Goal: Communication & Community: Ask a question

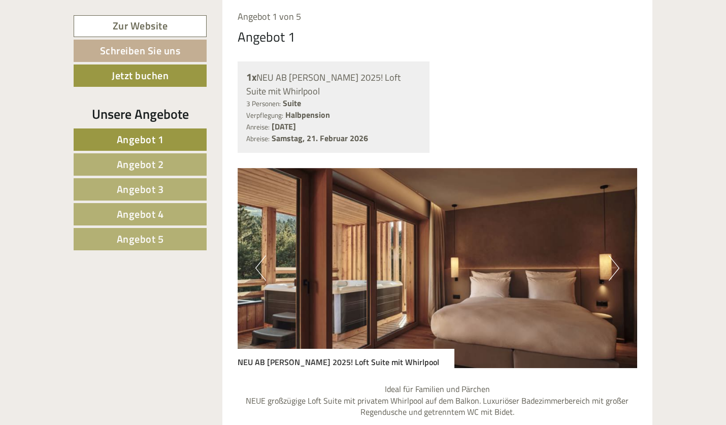
scroll to position [777, 0]
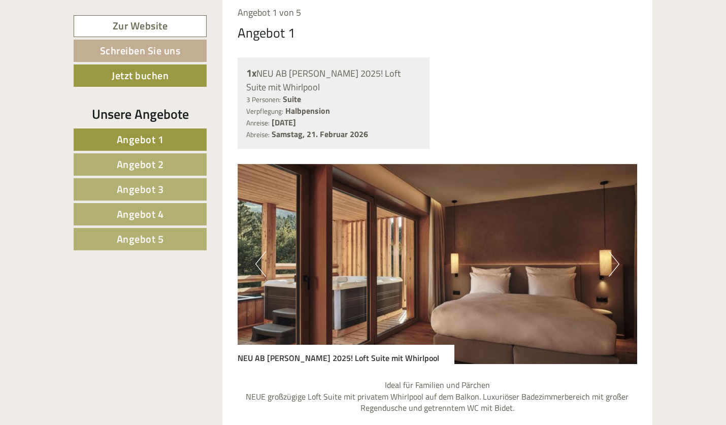
click at [612, 253] on button "Next" at bounding box center [614, 263] width 11 height 25
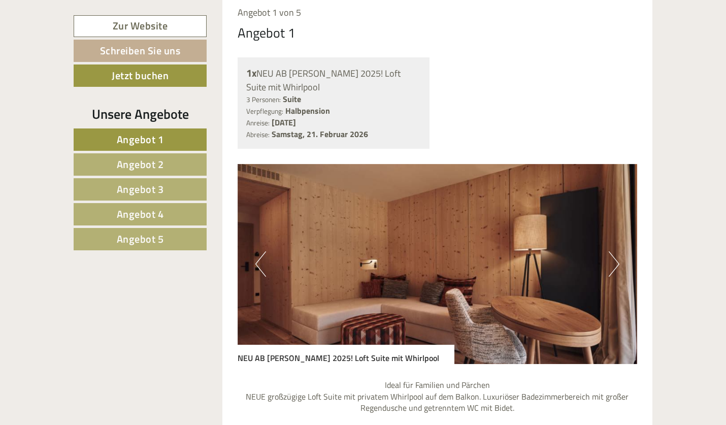
click at [613, 253] on button "Next" at bounding box center [614, 263] width 11 height 25
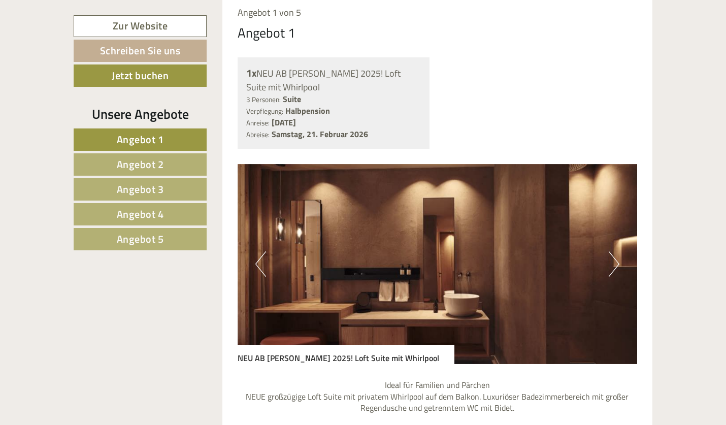
click at [613, 253] on button "Next" at bounding box center [614, 263] width 11 height 25
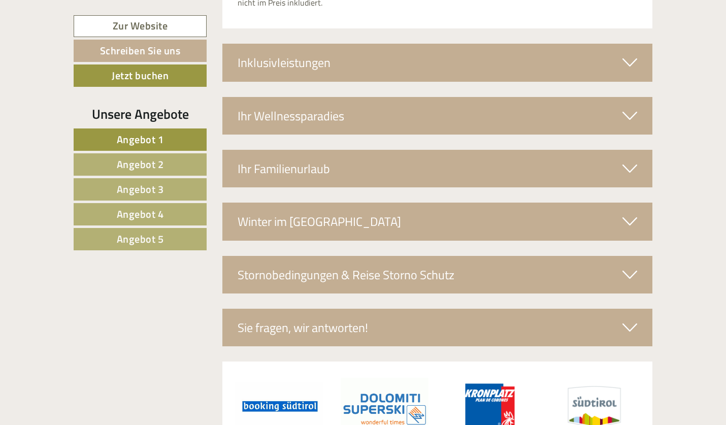
scroll to position [3568, 0]
click at [170, 243] on link "Angebot 5" at bounding box center [140, 239] width 133 height 22
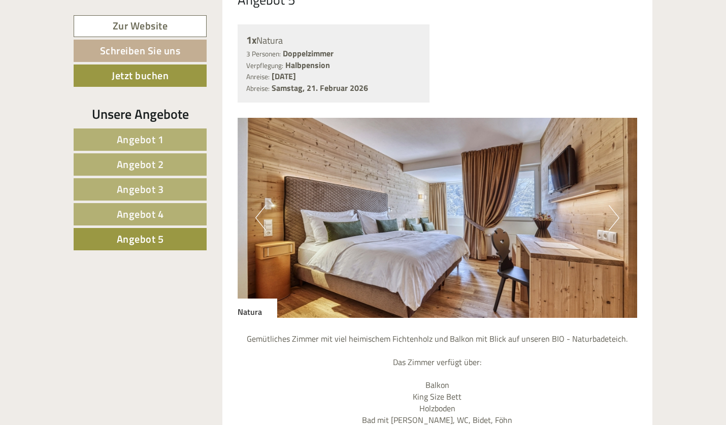
scroll to position [718, 0]
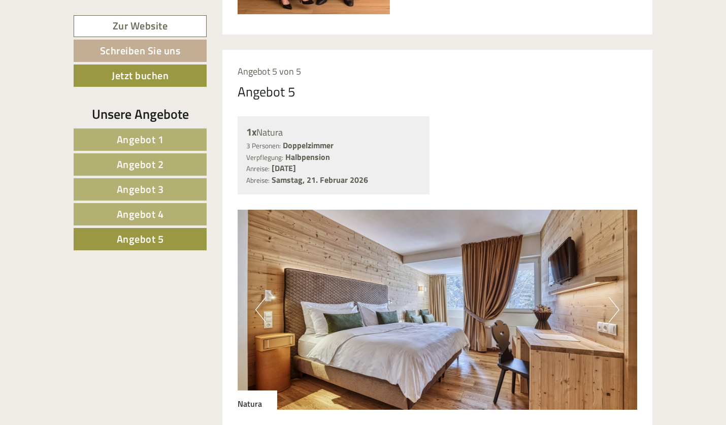
click at [170, 210] on link "Angebot 4" at bounding box center [140, 214] width 133 height 22
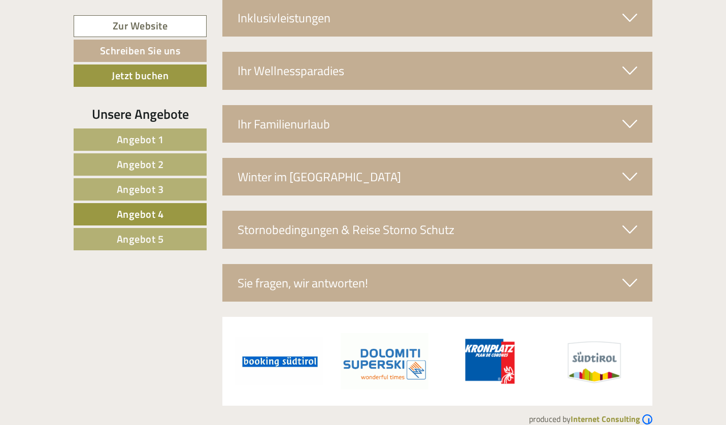
scroll to position [1756, 0]
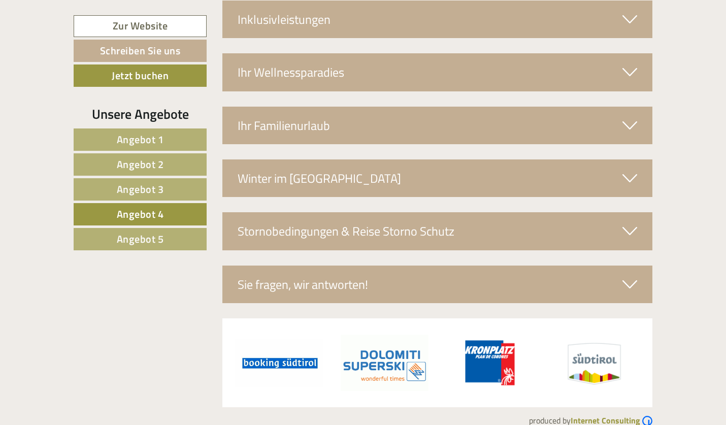
click at [140, 51] on link "Schreiben Sie uns" at bounding box center [140, 51] width 133 height 22
click at [140, 53] on link "Schreiben Sie uns" at bounding box center [140, 51] width 133 height 22
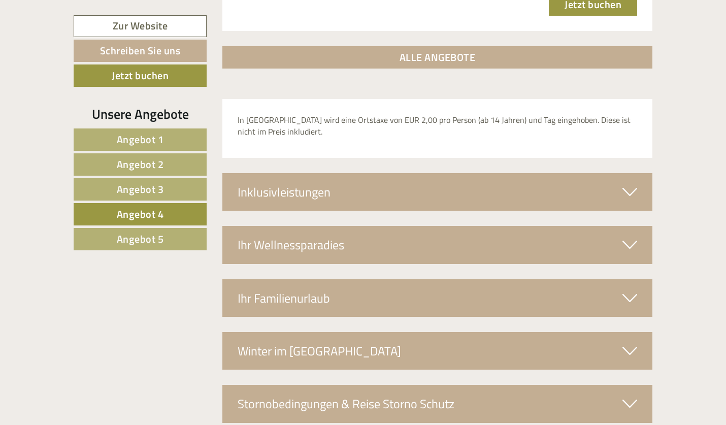
scroll to position [1578, 0]
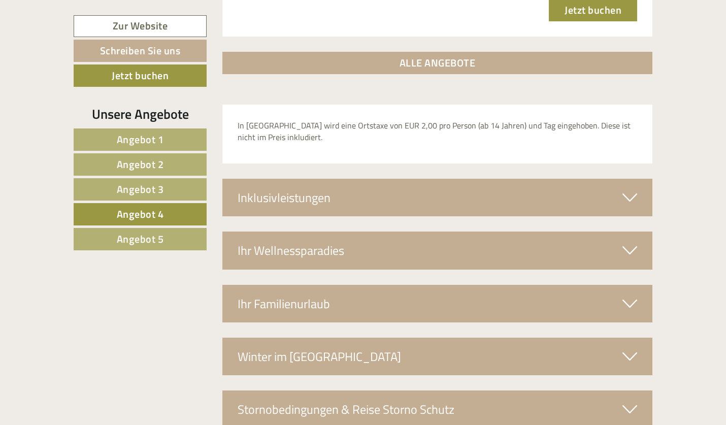
click at [175, 50] on link "Schreiben Sie uns" at bounding box center [140, 51] width 133 height 22
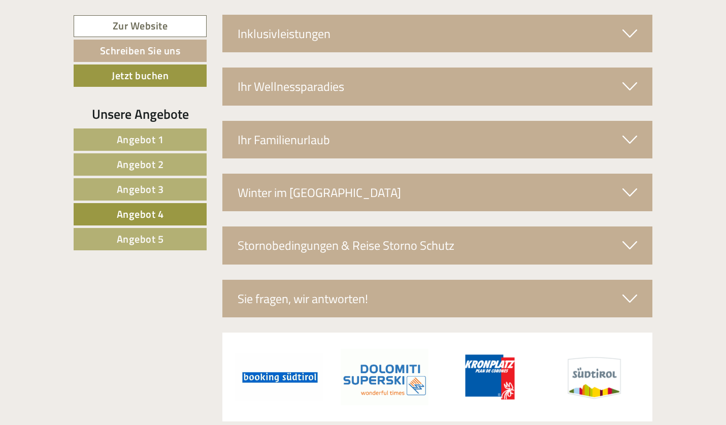
scroll to position [1743, 0]
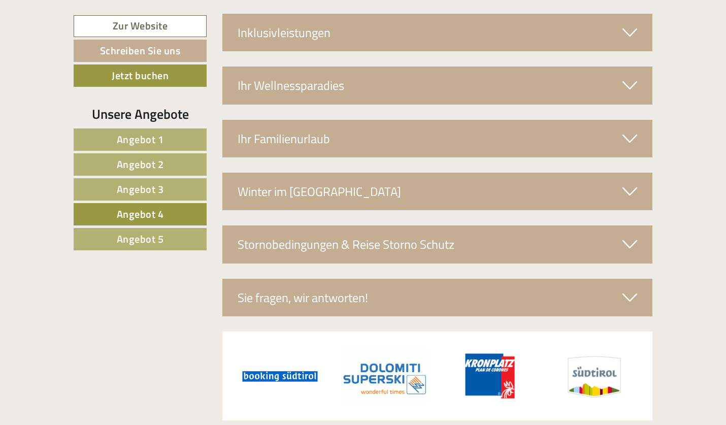
click at [339, 279] on div "Sie fragen, wir antworten!" at bounding box center [437, 298] width 431 height 38
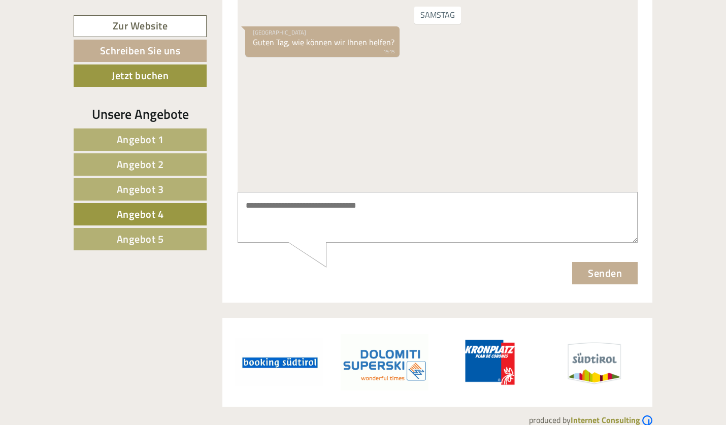
scroll to position [2075, 0]
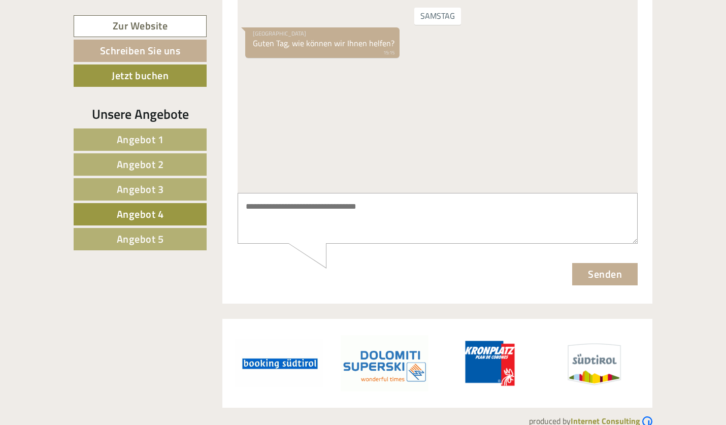
click at [303, 216] on textarea at bounding box center [437, 218] width 400 height 51
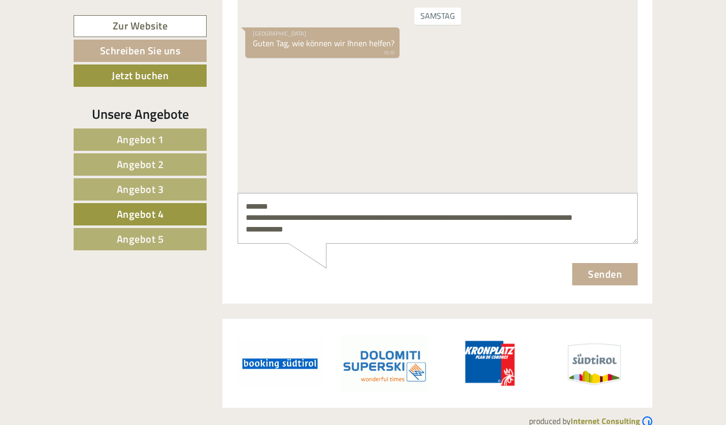
scroll to position [4, 0]
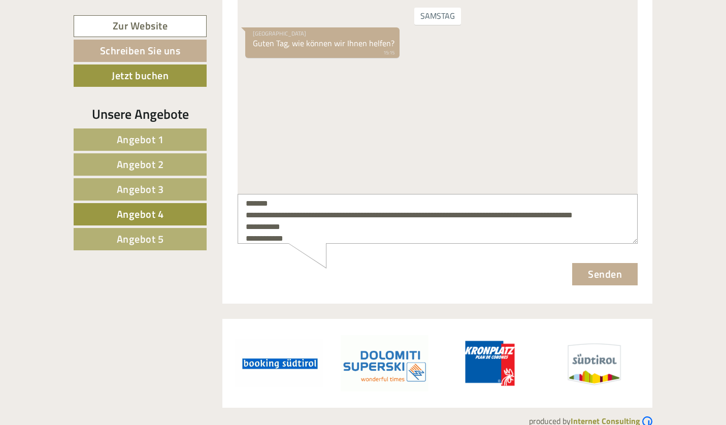
type textarea "**********"
click at [588, 275] on button "Senden" at bounding box center [605, 274] width 66 height 22
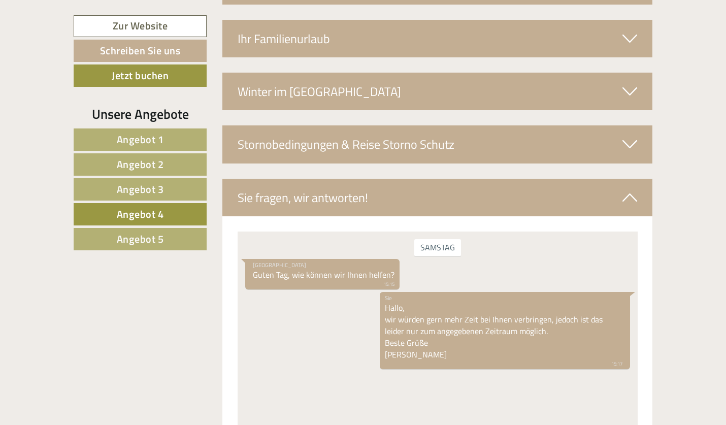
scroll to position [1840, 0]
